Goal: Task Accomplishment & Management: Manage account settings

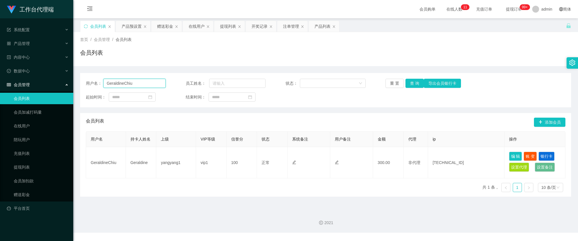
click at [150, 82] on input "GeraldineChiu" at bounding box center [134, 83] width 62 height 9
paste input "[PERSON_NAME]"
type input "[PERSON_NAME]"
click at [410, 85] on button "查 询" at bounding box center [415, 83] width 18 height 9
drag, startPoint x: 308, startPoint y: 112, endPoint x: 310, endPoint y: 120, distance: 8.7
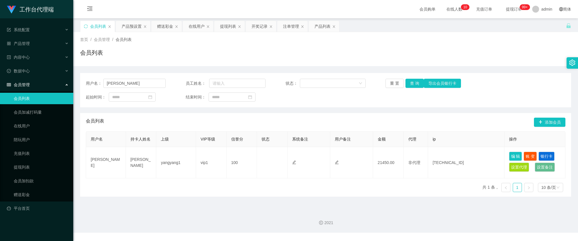
click at [308, 112] on div "用户名： [PERSON_NAME] 员工姓名： 状态： 重 置 查 询 导出会员银行卡 起始时间： 结束时间： 会员列表 添加会员 用户名 持卡人姓名 上级…" at bounding box center [325, 135] width 491 height 124
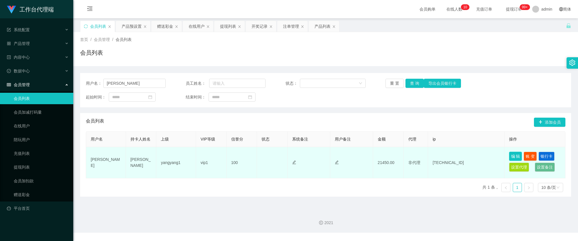
click at [516, 156] on button "编 辑" at bounding box center [515, 156] width 13 height 9
type input "[PERSON_NAME]"
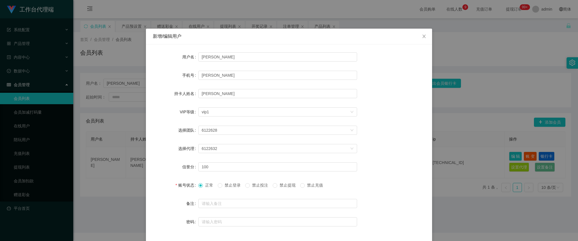
scroll to position [22, 0]
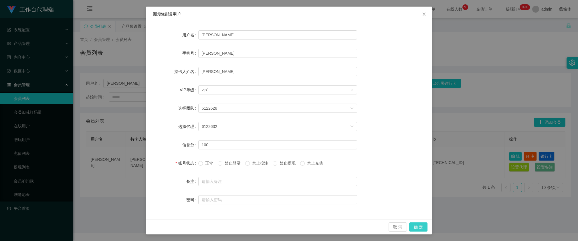
click at [414, 225] on button "确 定" at bounding box center [418, 226] width 18 height 9
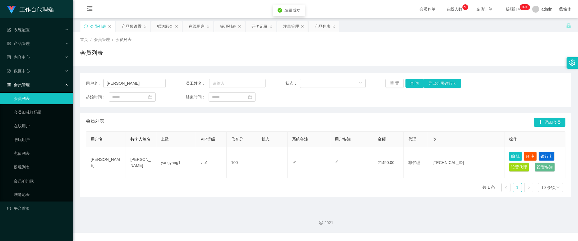
scroll to position [0, 0]
click at [408, 83] on button "查 询" at bounding box center [415, 83] width 18 height 9
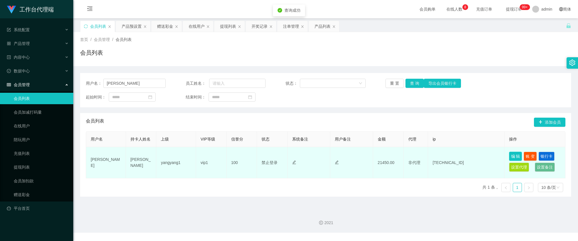
click at [513, 154] on button "编 辑" at bounding box center [515, 156] width 13 height 9
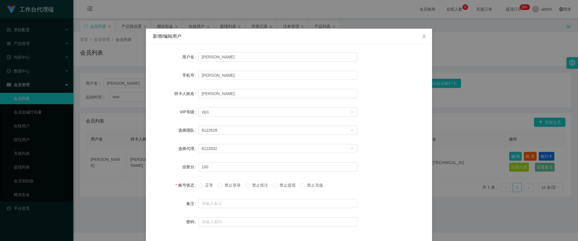
click at [258, 187] on span "禁止投注" at bounding box center [260, 185] width 21 height 5
click at [231, 185] on span "禁止登录" at bounding box center [232, 185] width 21 height 5
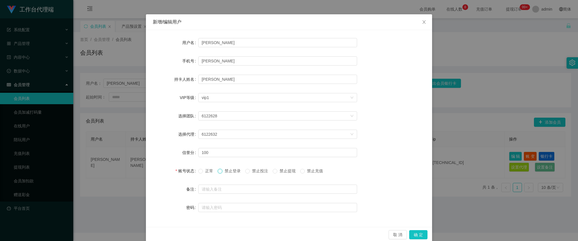
scroll to position [22, 0]
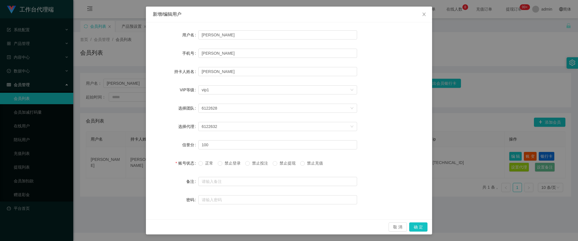
click at [471, 111] on div "新增/编辑用户 用户名 [PERSON_NAME] 手机号 [PERSON_NAME]卡人姓名 Song hongen VIP等级 选择VIP等级 vip1 …" at bounding box center [289, 120] width 578 height 241
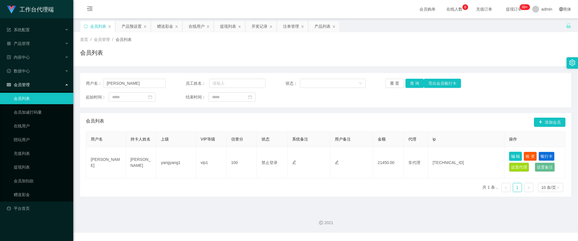
scroll to position [0, 0]
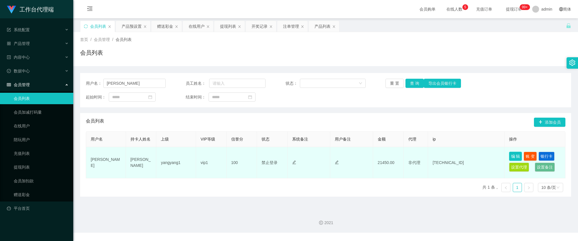
click at [516, 155] on button "编 辑" at bounding box center [515, 156] width 13 height 9
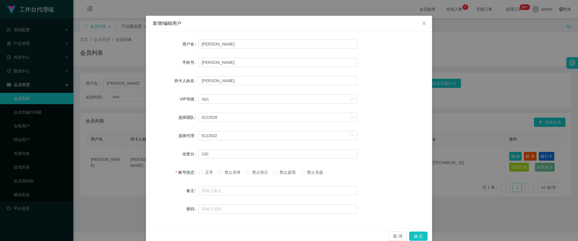
scroll to position [22, 0]
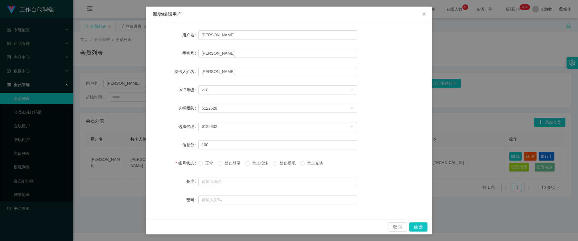
click at [504, 122] on div "新增/编辑用户 用户名 [PERSON_NAME] 手机号 [PERSON_NAME]卡人姓名 Song hongen VIP等级 选择VIP等级 vip1 …" at bounding box center [289, 120] width 578 height 241
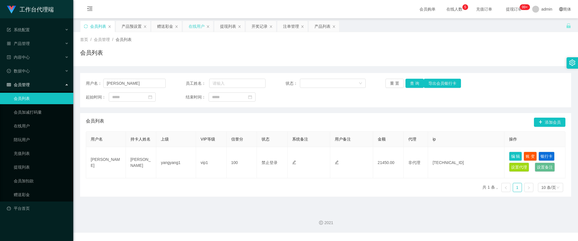
click at [193, 26] on div "在线用户" at bounding box center [197, 26] width 16 height 11
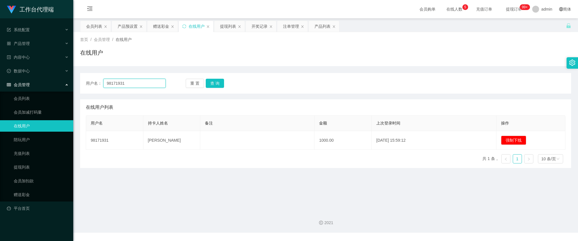
drag, startPoint x: 140, startPoint y: 82, endPoint x: 146, endPoint y: 83, distance: 6.1
click at [140, 82] on input "98171931" at bounding box center [134, 83] width 62 height 9
paste input "[PERSON_NAME]"
type input "[PERSON_NAME]"
click at [220, 83] on button "查 询" at bounding box center [215, 83] width 18 height 9
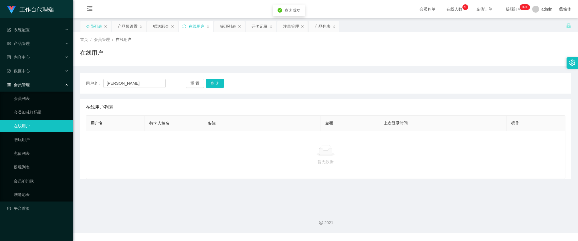
click at [90, 25] on div "会员列表" at bounding box center [94, 26] width 16 height 11
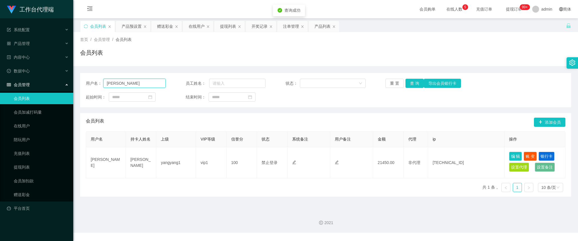
drag, startPoint x: 137, startPoint y: 85, endPoint x: 179, endPoint y: 82, distance: 41.6
click at [137, 85] on input "[PERSON_NAME]" at bounding box center [134, 83] width 62 height 9
click at [416, 82] on button "查 询" at bounding box center [415, 83] width 18 height 9
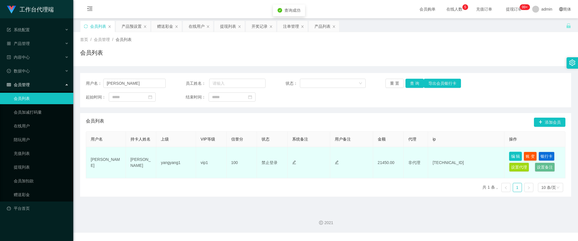
click at [515, 155] on button "编 辑" at bounding box center [515, 156] width 13 height 9
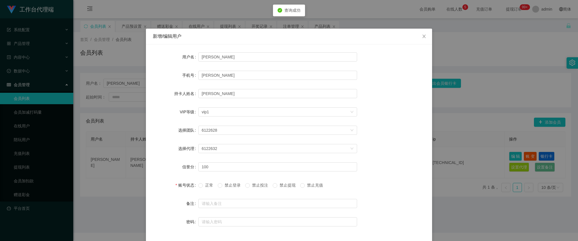
scroll to position [22, 0]
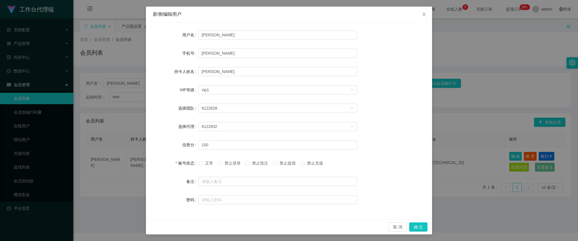
drag, startPoint x: 473, startPoint y: 101, endPoint x: 517, endPoint y: 70, distance: 53.9
click at [473, 101] on div "新增/编辑用户 用户名 [PERSON_NAME] 手机号 [PERSON_NAME]卡人姓名 Song hongen VIP等级 选择VIP等级 vip1 …" at bounding box center [289, 120] width 578 height 241
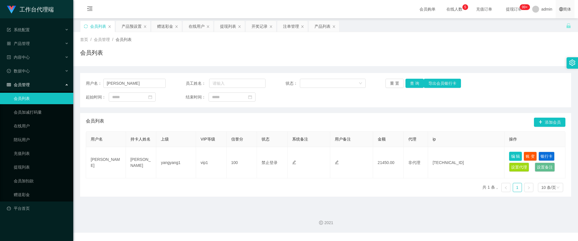
scroll to position [0, 0]
click at [527, 44] on div "首页 / 会员管理 / 会员列表 / 会员列表" at bounding box center [325, 49] width 491 height 25
